Goal: Task Accomplishment & Management: Use online tool/utility

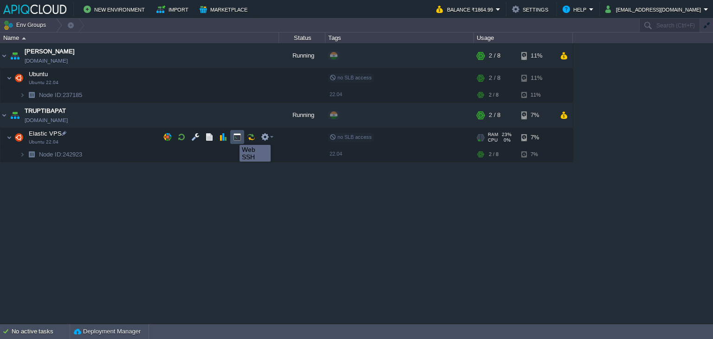
click at [240, 137] on button "button" at bounding box center [237, 137] width 8 height 8
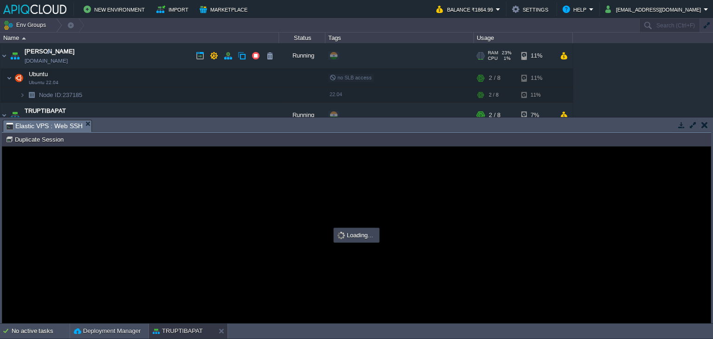
type input "#000000"
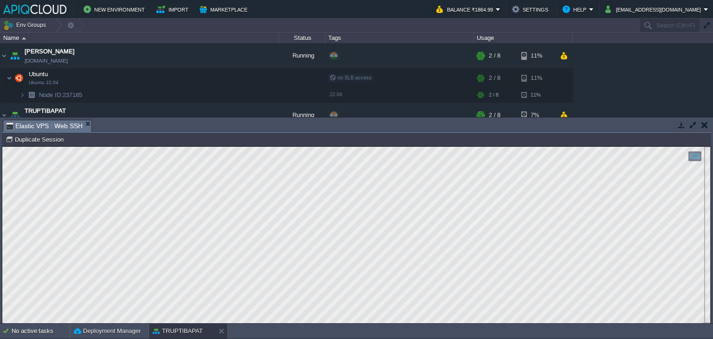
click at [700, 127] on td at bounding box center [705, 124] width 12 height 11
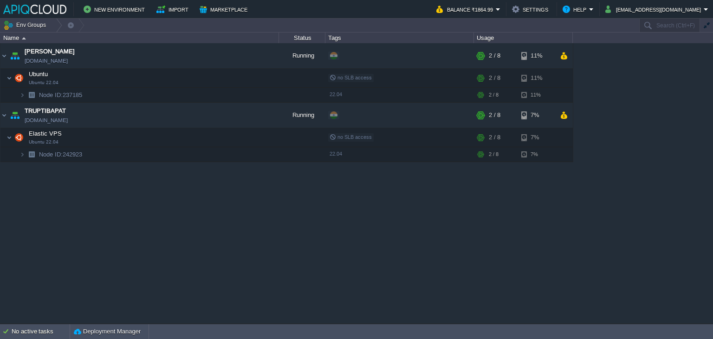
click at [650, 171] on div "Anand [DOMAIN_NAME] Running + Add to Env Group RAM 23% CPU 1% 2 / 8 11% Ubuntu …" at bounding box center [356, 183] width 713 height 280
click at [195, 81] on button "button" at bounding box center [195, 78] width 8 height 8
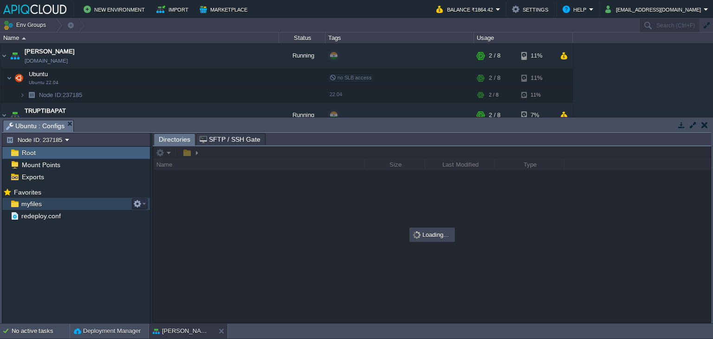
click at [32, 206] on span "myfiles" at bounding box center [31, 204] width 24 height 8
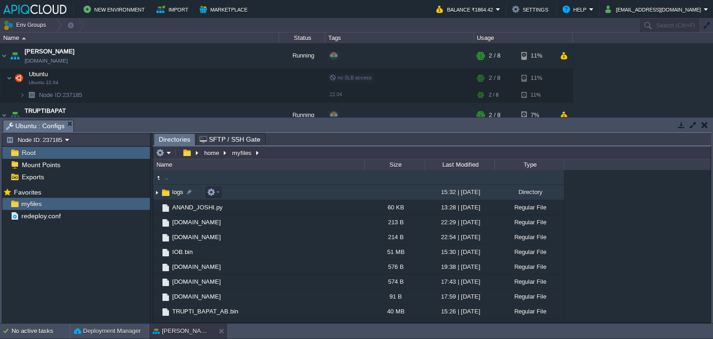
click at [157, 196] on img at bounding box center [156, 192] width 7 height 14
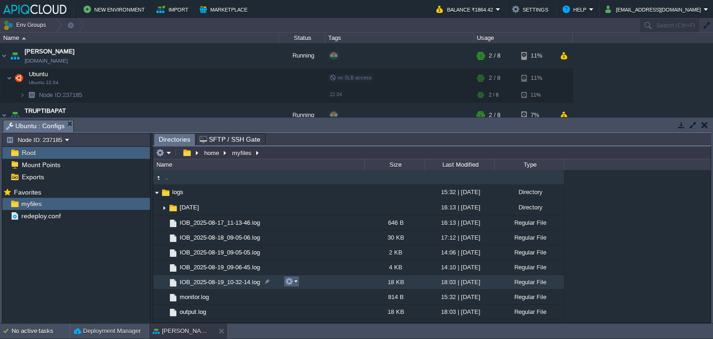
click at [296, 281] on em at bounding box center [291, 281] width 13 height 8
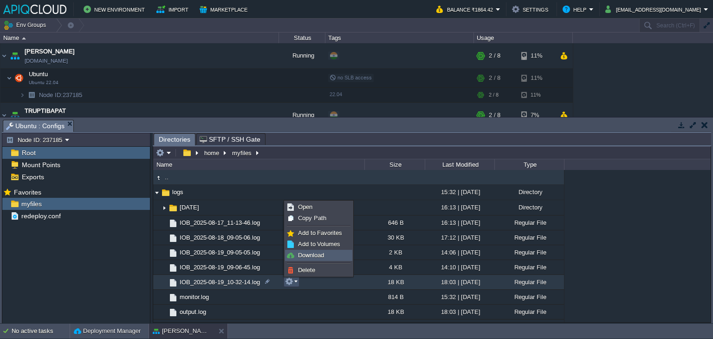
click at [311, 253] on span "Download" at bounding box center [311, 255] width 26 height 7
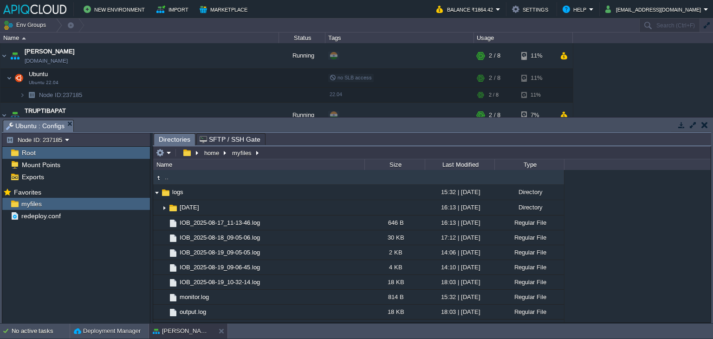
click at [705, 125] on button "button" at bounding box center [704, 125] width 6 height 8
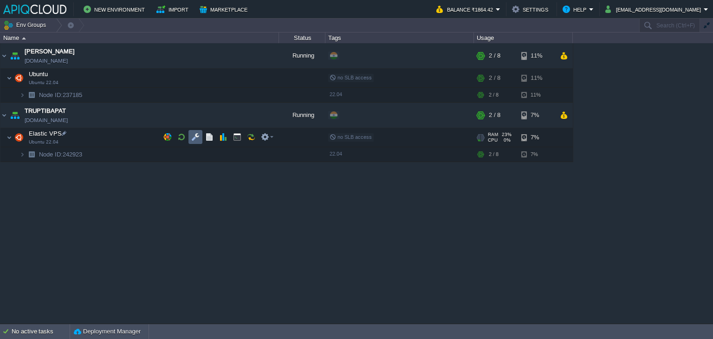
click at [193, 134] on button "button" at bounding box center [195, 137] width 8 height 8
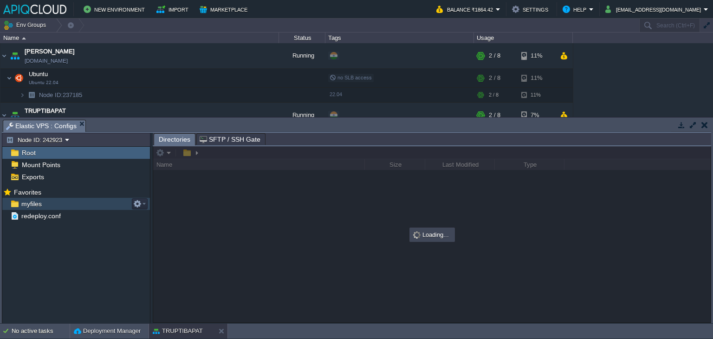
click at [25, 203] on span "myfiles" at bounding box center [31, 204] width 24 height 8
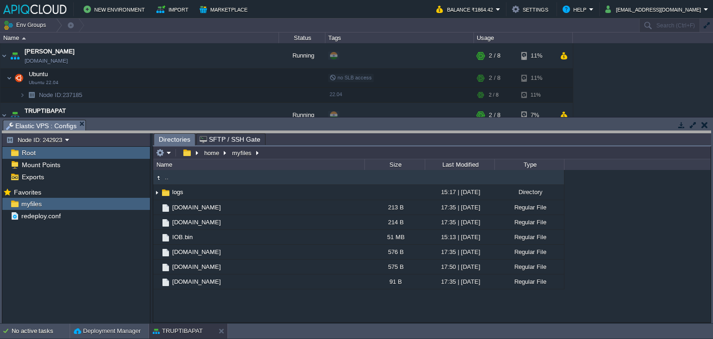
drag, startPoint x: 165, startPoint y: 121, endPoint x: 167, endPoint y: 131, distance: 9.8
click at [167, 131] on body "New Environment Import Marketplace Bonus ₹0.00 Upgrade Account Balance ₹1864.42…" at bounding box center [356, 169] width 713 height 339
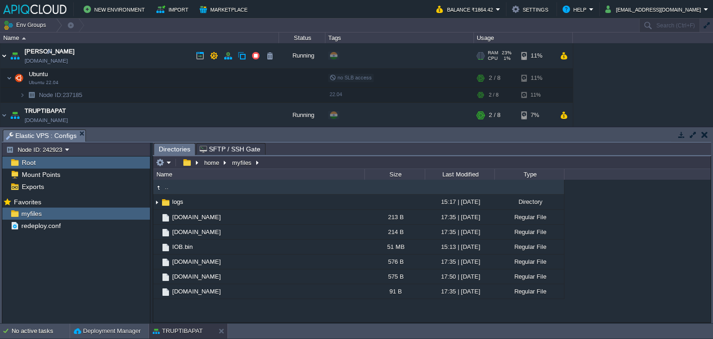
click at [7, 52] on img at bounding box center [3, 55] width 7 height 25
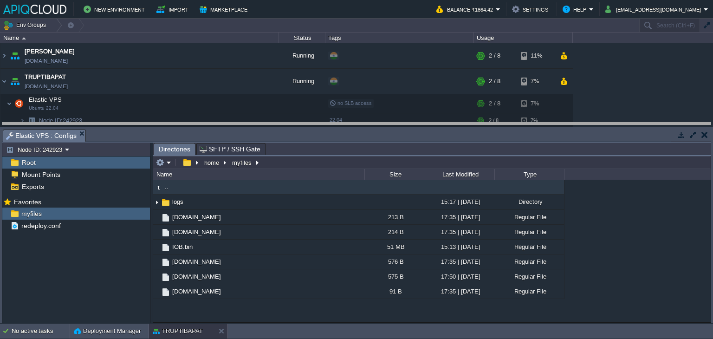
drag, startPoint x: 243, startPoint y: 130, endPoint x: 244, endPoint y: 123, distance: 7.0
click at [244, 123] on body "New Environment Import Marketplace Bonus ₹0.00 Upgrade Account Balance ₹1864.42…" at bounding box center [356, 169] width 713 height 339
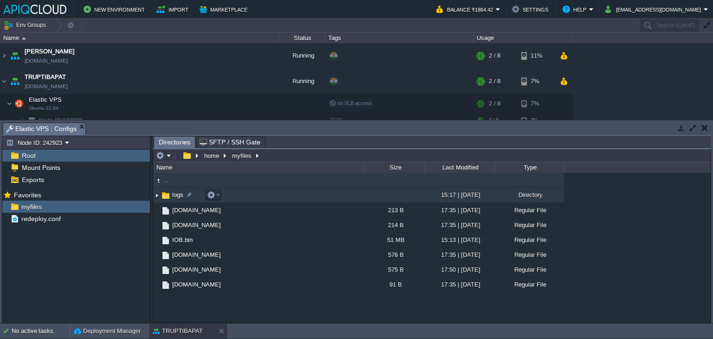
click at [157, 197] on img at bounding box center [156, 195] width 7 height 14
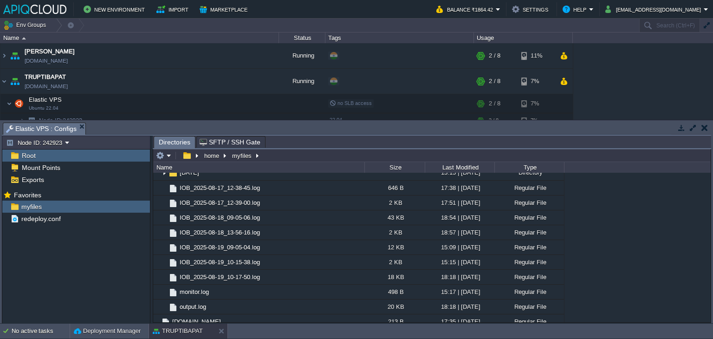
scroll to position [93, 0]
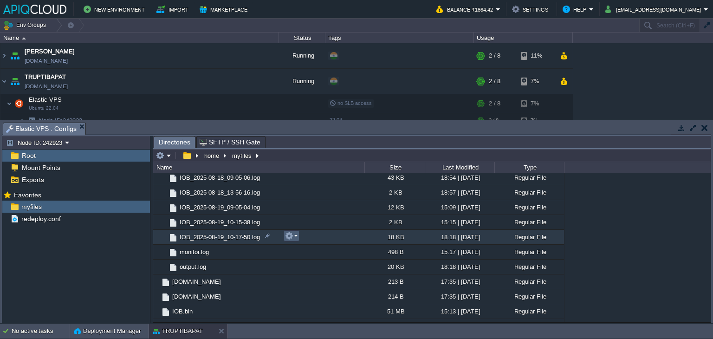
click at [298, 236] on td at bounding box center [292, 235] width 16 height 11
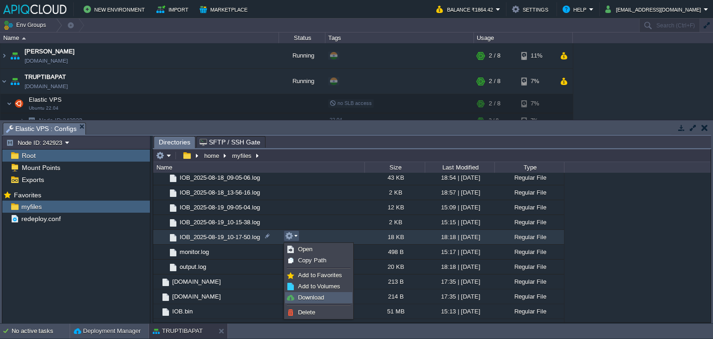
click at [317, 299] on span "Download" at bounding box center [311, 297] width 26 height 7
